Goal: Information Seeking & Learning: Learn about a topic

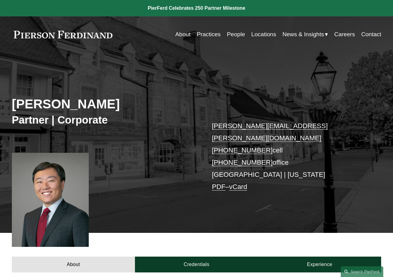
click at [181, 35] on link "About" at bounding box center [182, 35] width 15 height 12
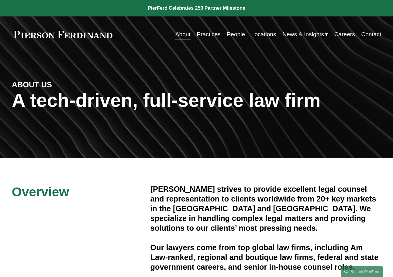
click at [365, 35] on link "Contact" at bounding box center [371, 35] width 20 height 12
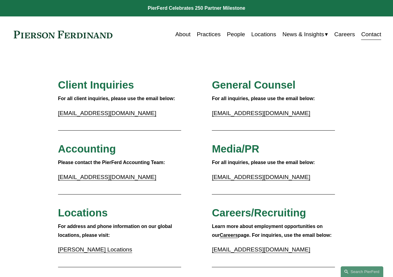
click at [177, 37] on link "About" at bounding box center [182, 35] width 15 height 12
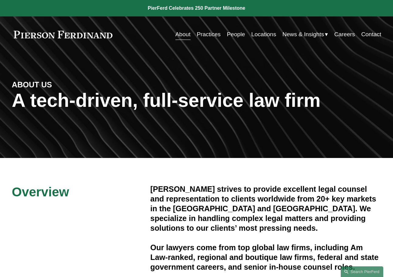
click at [202, 32] on link "Practices" at bounding box center [209, 35] width 24 height 12
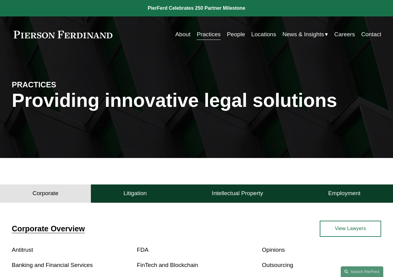
click at [354, 232] on link "View Lawyers" at bounding box center [351, 228] width 62 height 16
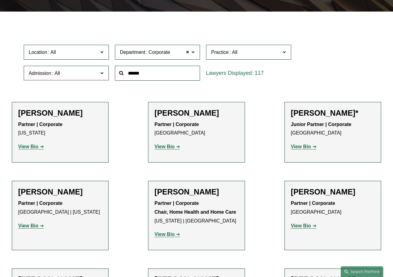
scroll to position [152, 0]
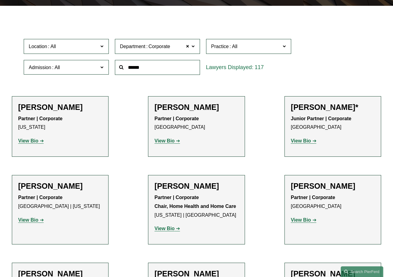
click at [145, 68] on input "text" at bounding box center [157, 67] width 85 height 15
type input "***"
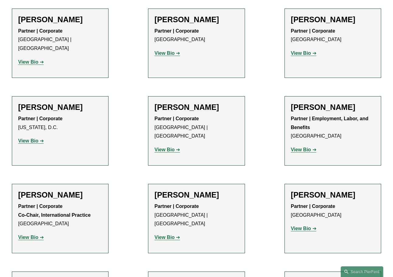
scroll to position [274, 0]
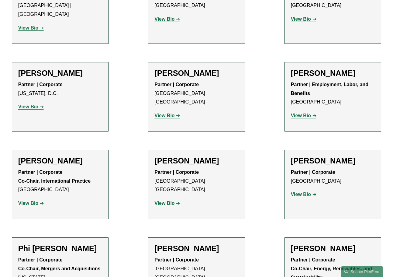
click at [45, 243] on h2 "Phi H. D. Nguyen" at bounding box center [60, 247] width 84 height 9
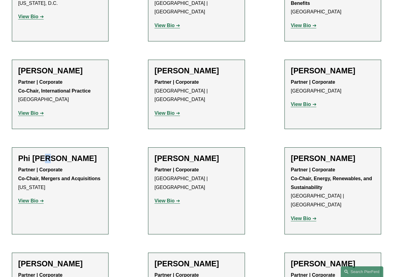
scroll to position [395, 0]
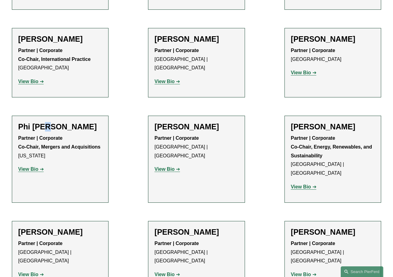
click at [31, 166] on strong "View Bio" at bounding box center [28, 168] width 20 height 5
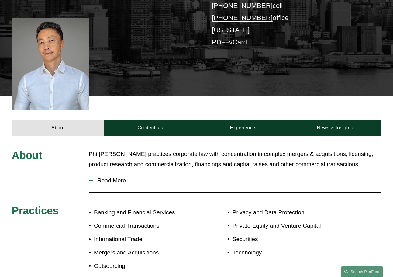
scroll to position [152, 0]
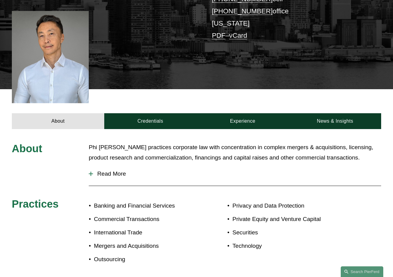
click at [118, 170] on span "Read More" at bounding box center [237, 173] width 288 height 7
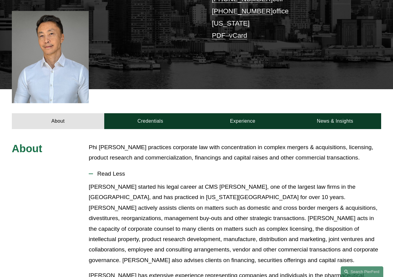
click at [318, 226] on p "Mr. Nguyen started his legal career at CMS Cameron McKenna, one of the largest …" at bounding box center [235, 223] width 292 height 84
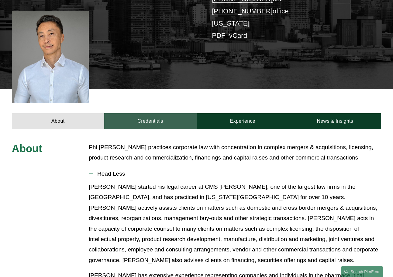
click at [154, 113] on link "Credentials" at bounding box center [150, 121] width 92 height 16
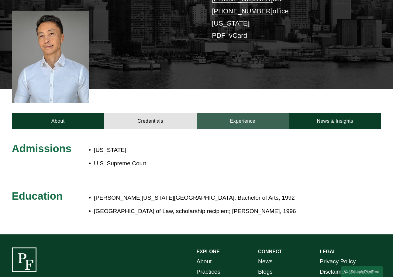
click at [227, 113] on link "Experience" at bounding box center [243, 121] width 92 height 16
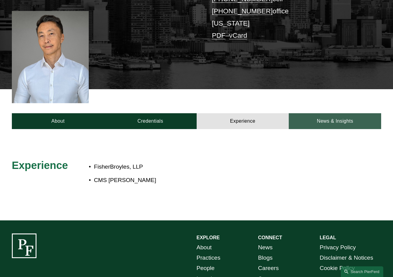
click at [325, 114] on link "News & Insights" at bounding box center [335, 121] width 92 height 16
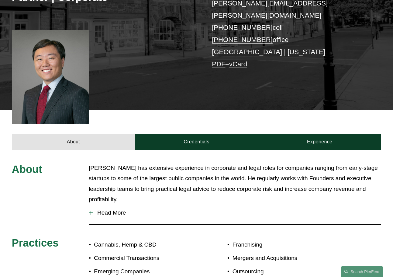
scroll to position [122, 0]
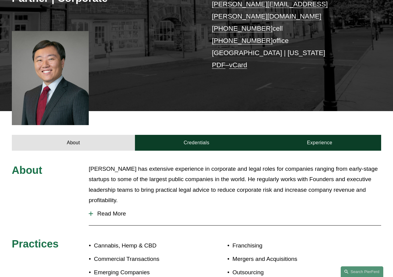
click at [124, 210] on span "Read More" at bounding box center [237, 213] width 288 height 7
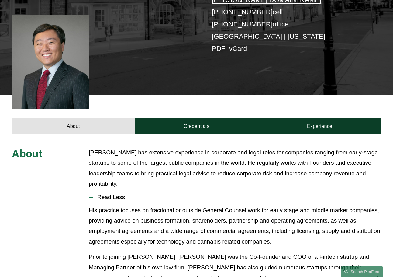
scroll to position [91, 0]
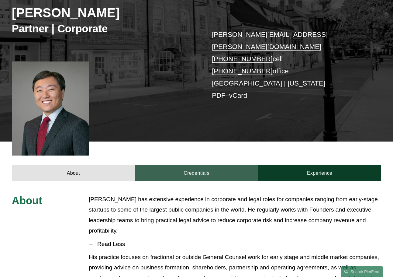
click at [188, 165] on link "Credentials" at bounding box center [196, 173] width 123 height 16
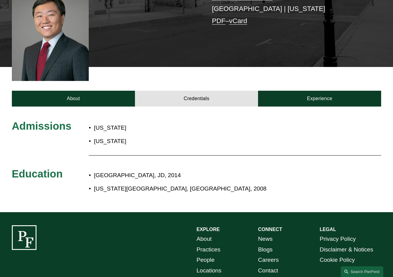
scroll to position [182, 0]
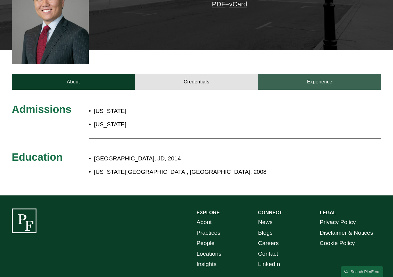
click at [312, 76] on link "Experience" at bounding box center [319, 82] width 123 height 16
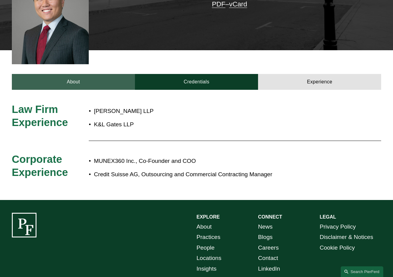
click at [71, 74] on link "About" at bounding box center [73, 82] width 123 height 16
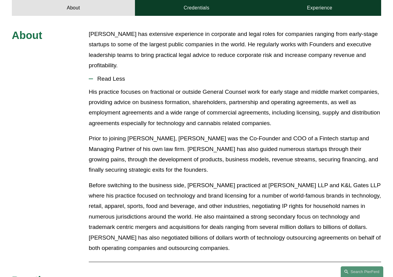
scroll to position [274, 0]
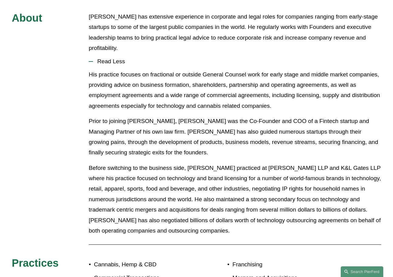
click at [186, 195] on p "Before switching to the business side, Mr. Liao practiced at Reed Smith LLP and…" at bounding box center [235, 199] width 292 height 73
click at [192, 171] on p "Before switching to the business side, Mr. Liao practiced at Reed Smith LLP and…" at bounding box center [235, 199] width 292 height 73
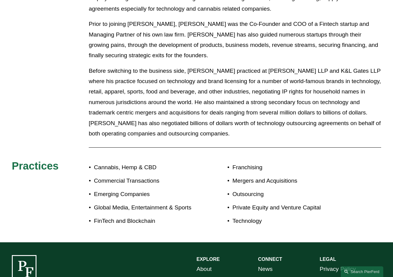
scroll to position [334, 0]
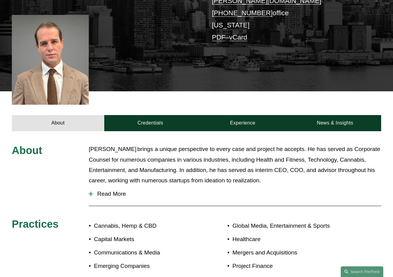
scroll to position [182, 0]
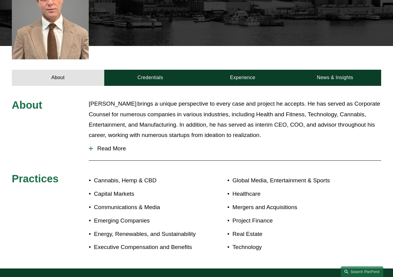
click at [111, 145] on span "Read More" at bounding box center [237, 148] width 288 height 7
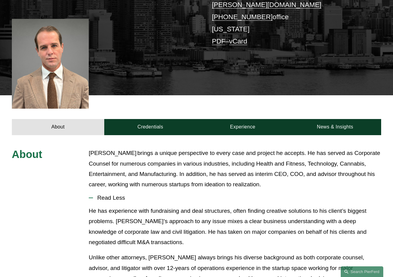
scroll to position [152, 0]
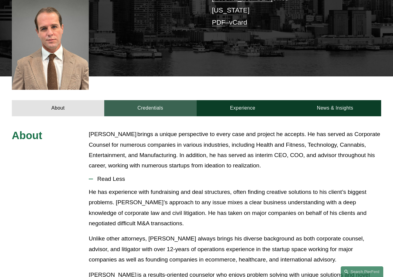
click at [136, 101] on link "Credentials" at bounding box center [150, 108] width 92 height 16
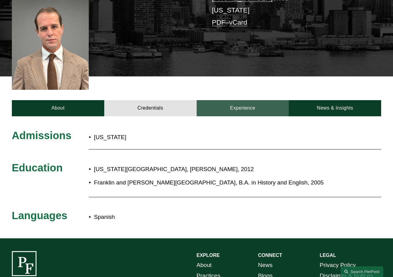
click at [228, 100] on link "Experience" at bounding box center [243, 108] width 92 height 16
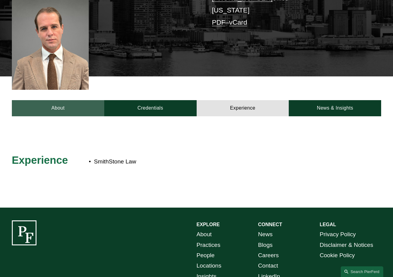
click at [59, 103] on link "About" at bounding box center [58, 108] width 92 height 16
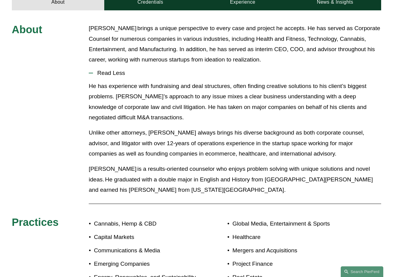
scroll to position [304, 0]
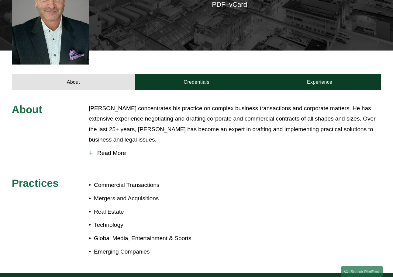
scroll to position [182, 0]
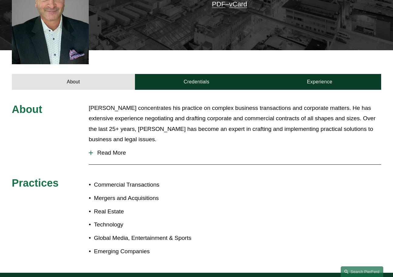
click at [106, 149] on span "Read More" at bounding box center [237, 152] width 288 height 7
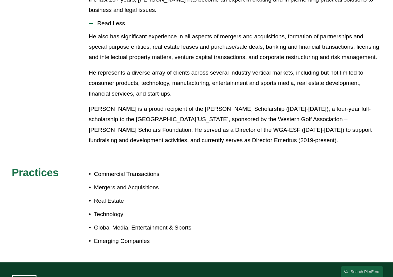
scroll to position [274, 0]
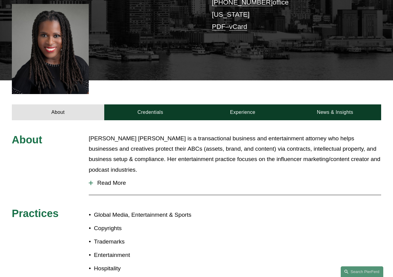
scroll to position [152, 0]
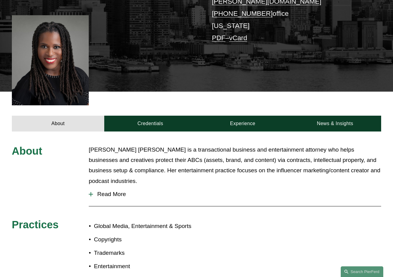
click at [116, 191] on span "Read More" at bounding box center [237, 194] width 288 height 7
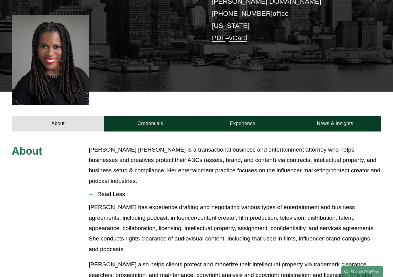
click at [246, 259] on p "Merlyne also helps clients protect and monetize their intellectual property via…" at bounding box center [235, 280] width 292 height 42
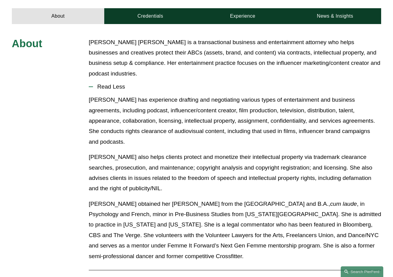
scroll to position [304, 0]
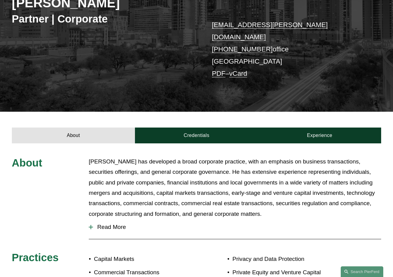
scroll to position [91, 0]
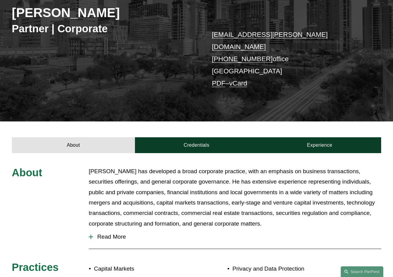
click at [91, 234] on div at bounding box center [91, 236] width 4 height 4
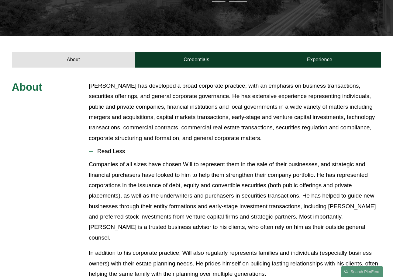
scroll to position [182, 0]
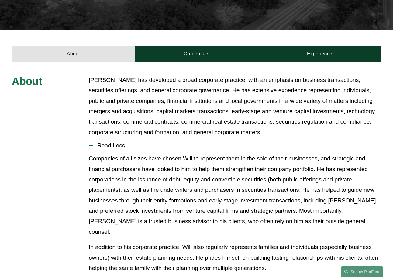
click at [241, 189] on p "Companies of all sizes have chosen Will to represent them in the sale of their …" at bounding box center [235, 195] width 292 height 84
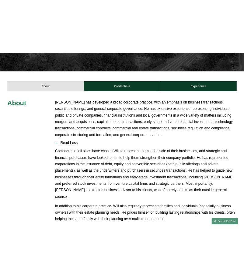
scroll to position [0, 0]
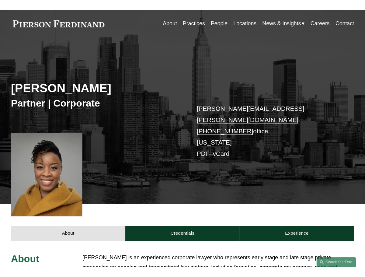
scroll to position [152, 0]
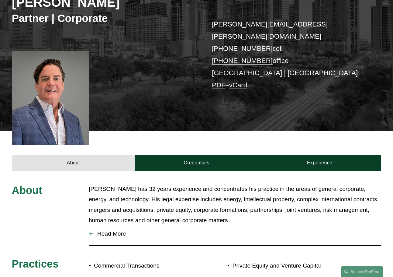
scroll to position [152, 0]
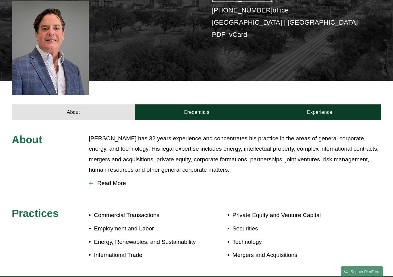
click at [95, 180] on span "Read More" at bounding box center [237, 183] width 288 height 7
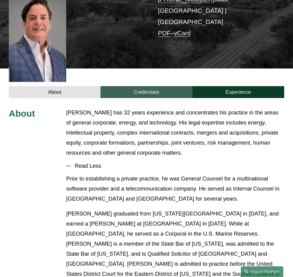
click at [143, 86] on link "Credentials" at bounding box center [147, 92] width 92 height 12
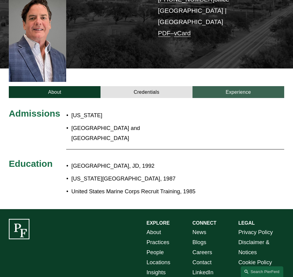
click at [245, 86] on link "Experience" at bounding box center [239, 92] width 92 height 12
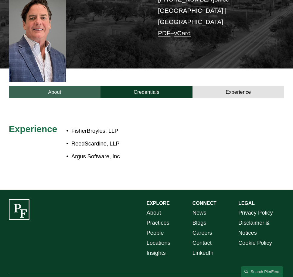
click at [70, 86] on link "About" at bounding box center [55, 92] width 92 height 12
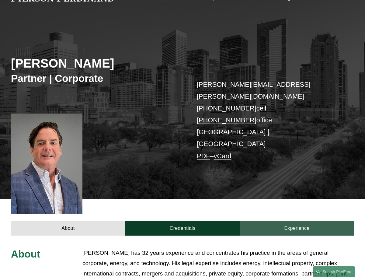
scroll to position [0, 0]
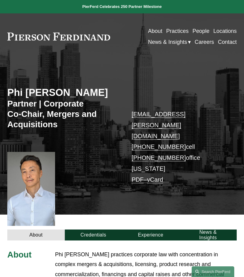
scroll to position [122, 0]
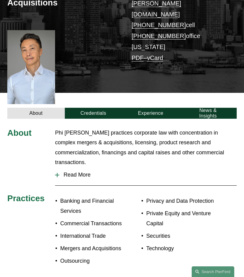
click at [75, 171] on span "Read More" at bounding box center [147, 174] width 177 height 6
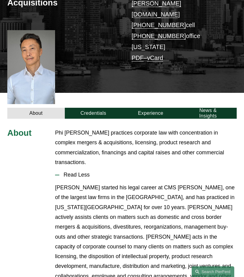
click at [78, 195] on p "Mr. Nguyen started his legal career at CMS Cameron McKenna, one of the largest …" at bounding box center [145, 241] width 181 height 118
click at [160, 108] on link "Experience" at bounding box center [150, 113] width 57 height 11
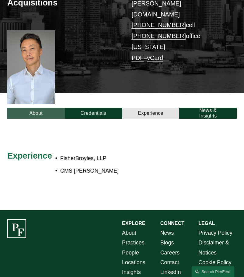
click at [39, 108] on link "About" at bounding box center [35, 113] width 57 height 11
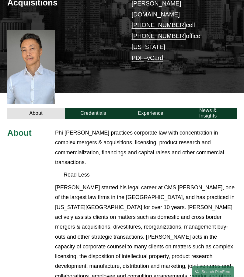
scroll to position [0, 0]
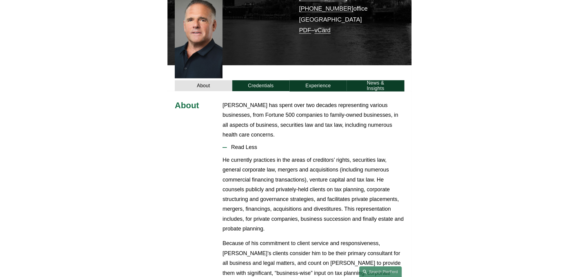
scroll to position [182, 0]
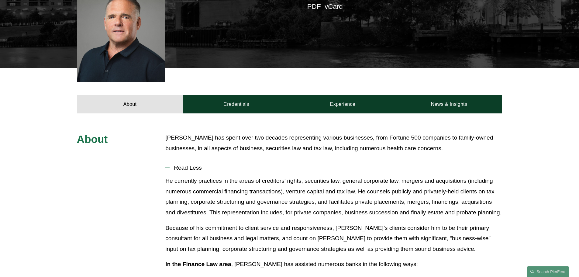
click at [212, 223] on p "Because of his commitment to client service and responsiveness, Kevin’s clients…" at bounding box center [333, 239] width 337 height 32
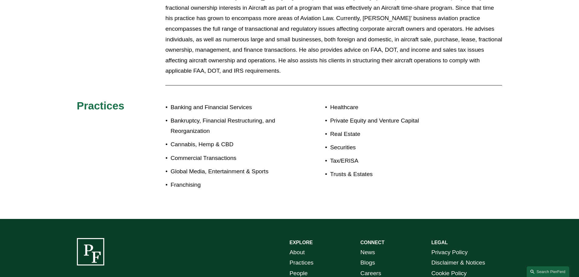
click at [243, 48] on p "In the Aviation Law area , Mr. Gluntz began the practice almost twenty years ag…" at bounding box center [333, 34] width 337 height 84
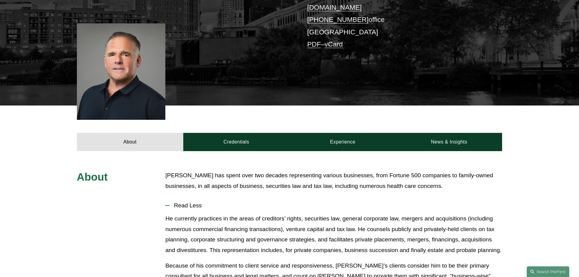
scroll to position [152, 0]
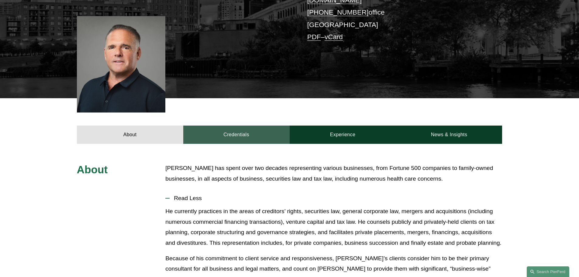
click at [243, 128] on link "Credentials" at bounding box center [236, 135] width 106 height 18
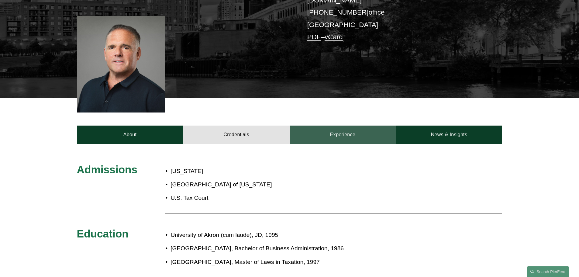
click at [243, 129] on link "Experience" at bounding box center [343, 135] width 106 height 18
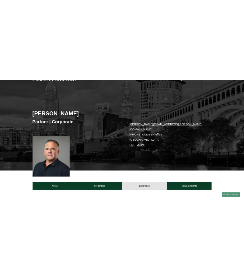
scroll to position [0, 0]
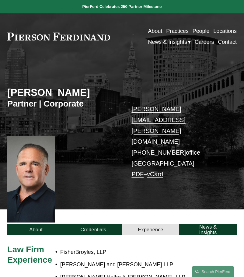
click at [149, 247] on p "FisherBroyles, LLP" at bounding box center [134, 252] width 148 height 10
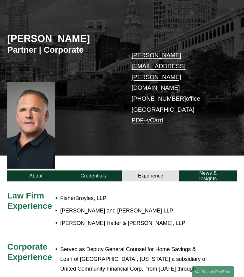
scroll to position [91, 0]
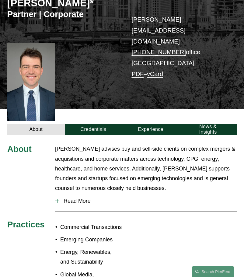
scroll to position [122, 0]
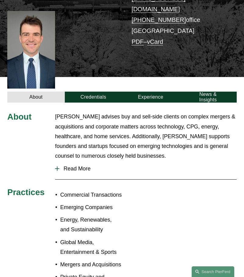
click at [84, 165] on span "Read More" at bounding box center [147, 168] width 177 height 6
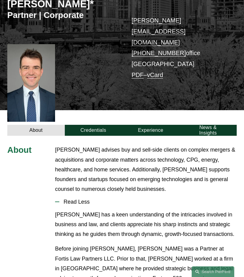
scroll to position [53, 0]
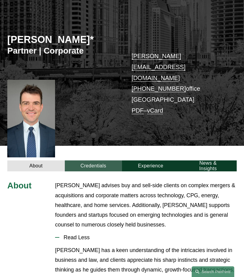
click at [90, 160] on link "Credentials" at bounding box center [93, 165] width 57 height 11
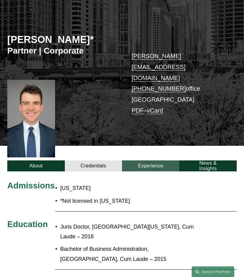
click at [147, 160] on link "Experience" at bounding box center [150, 165] width 57 height 11
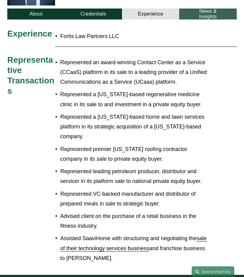
scroll to position [205, 0]
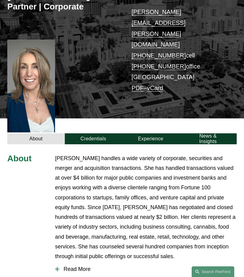
scroll to position [61, 0]
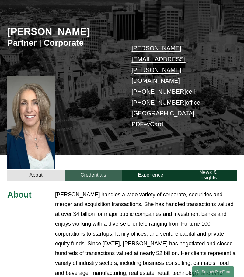
click at [83, 169] on link "Credentials" at bounding box center [93, 174] width 57 height 11
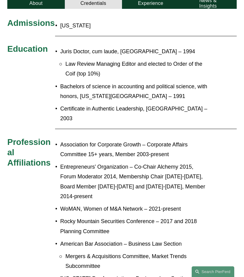
scroll to position [243, 0]
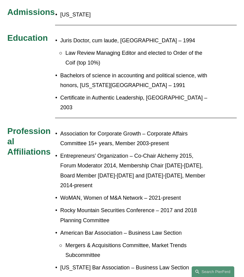
click at [133, 93] on p "Certificate in Authentic Leadership, Naropa University – 2003" at bounding box center [134, 103] width 148 height 20
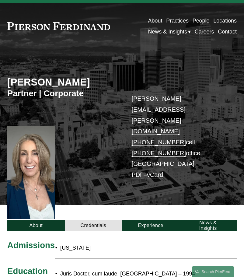
scroll to position [0, 0]
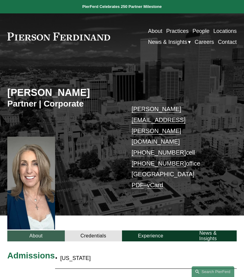
click at [36, 230] on link "About" at bounding box center [35, 235] width 57 height 11
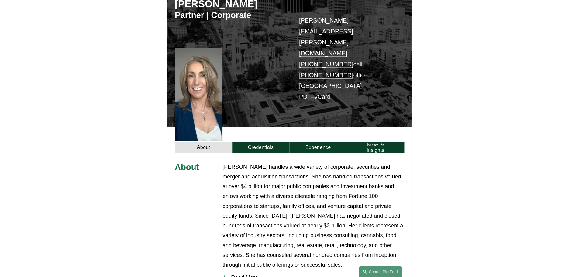
scroll to position [152, 0]
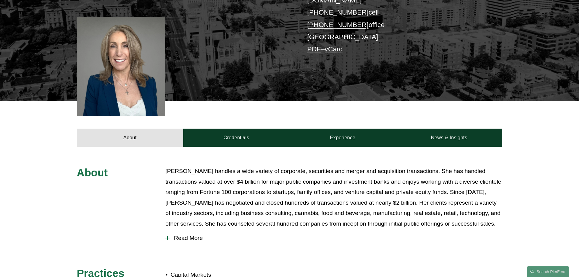
click at [173, 235] on span "Read More" at bounding box center [336, 238] width 333 height 7
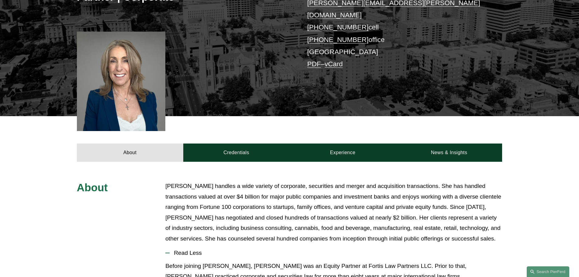
scroll to position [122, 0]
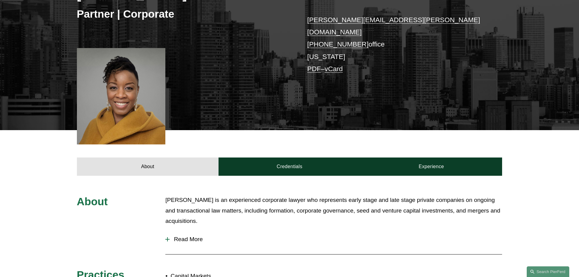
scroll to position [122, 0]
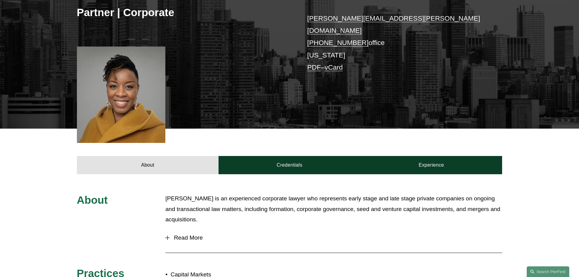
click at [192, 234] on span "Read More" at bounding box center [336, 237] width 333 height 7
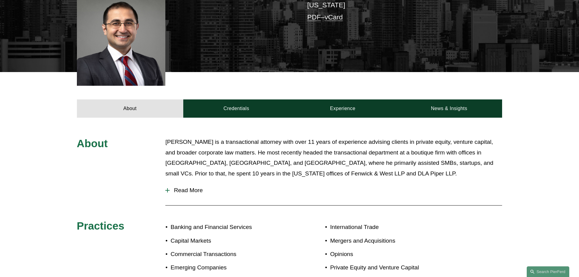
scroll to position [213, 0]
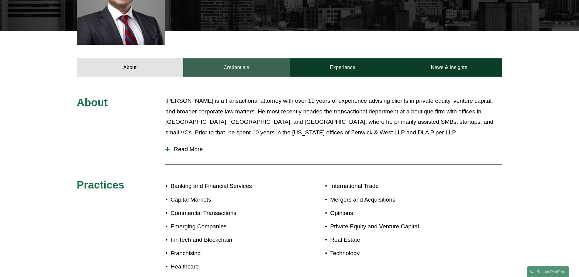
click at [234, 65] on link "Credentials" at bounding box center [236, 67] width 106 height 18
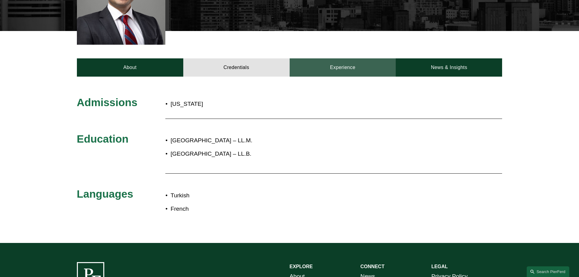
click at [337, 65] on link "Experience" at bounding box center [343, 67] width 106 height 18
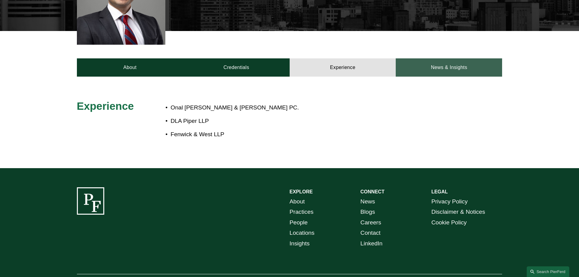
click at [430, 65] on link "News & Insights" at bounding box center [449, 67] width 106 height 18
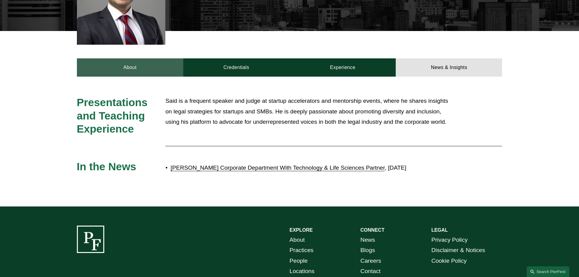
click at [102, 68] on link "About" at bounding box center [130, 67] width 106 height 18
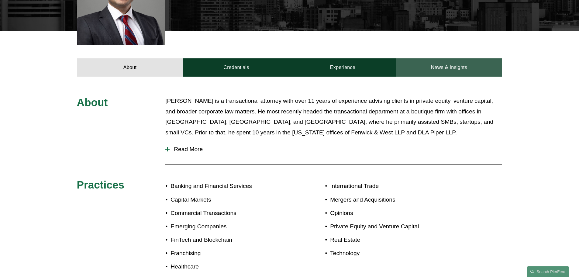
click at [462, 68] on link "News & Insights" at bounding box center [449, 67] width 106 height 18
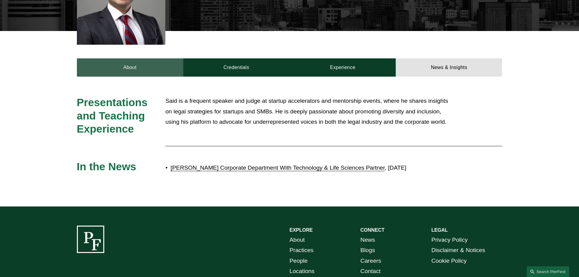
click at [114, 71] on link "About" at bounding box center [130, 67] width 106 height 18
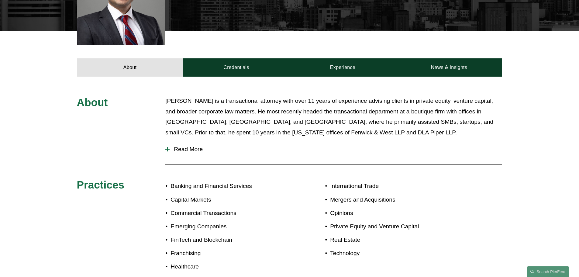
click at [177, 153] on span "Read More" at bounding box center [336, 149] width 333 height 7
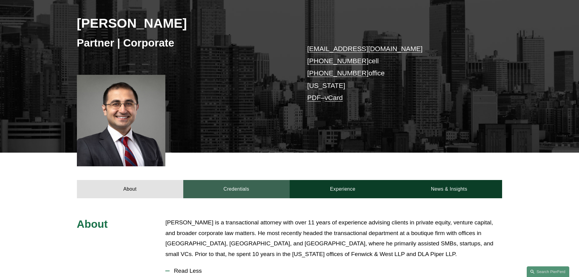
scroll to position [0, 0]
